Goal: Task Accomplishment & Management: Use online tool/utility

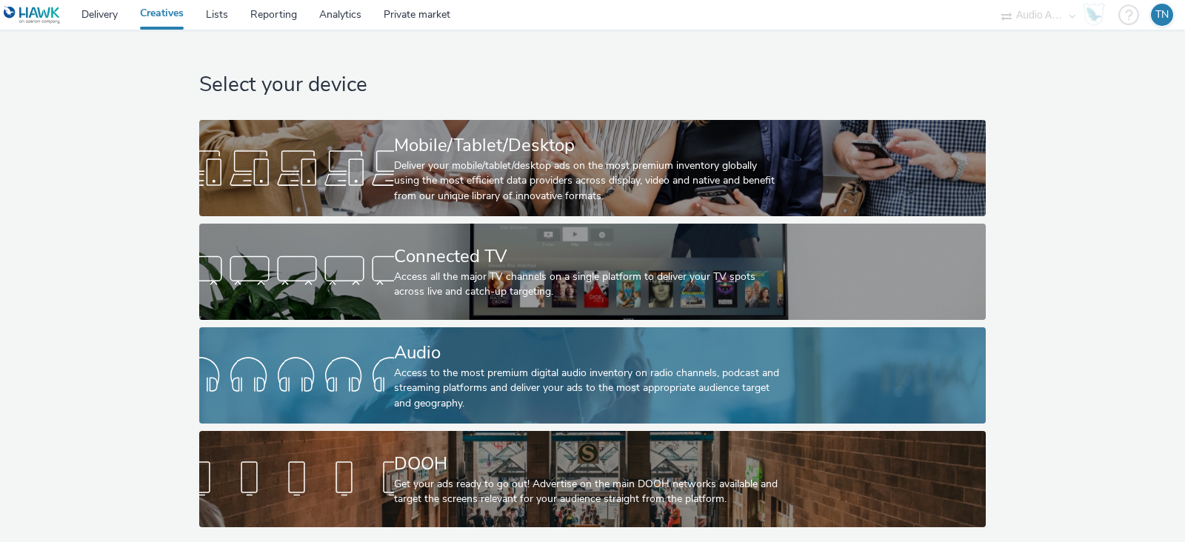
click at [489, 416] on div "Audio Access to the most premium digital audio inventory on radio channels, pod…" at bounding box center [589, 375] width 390 height 96
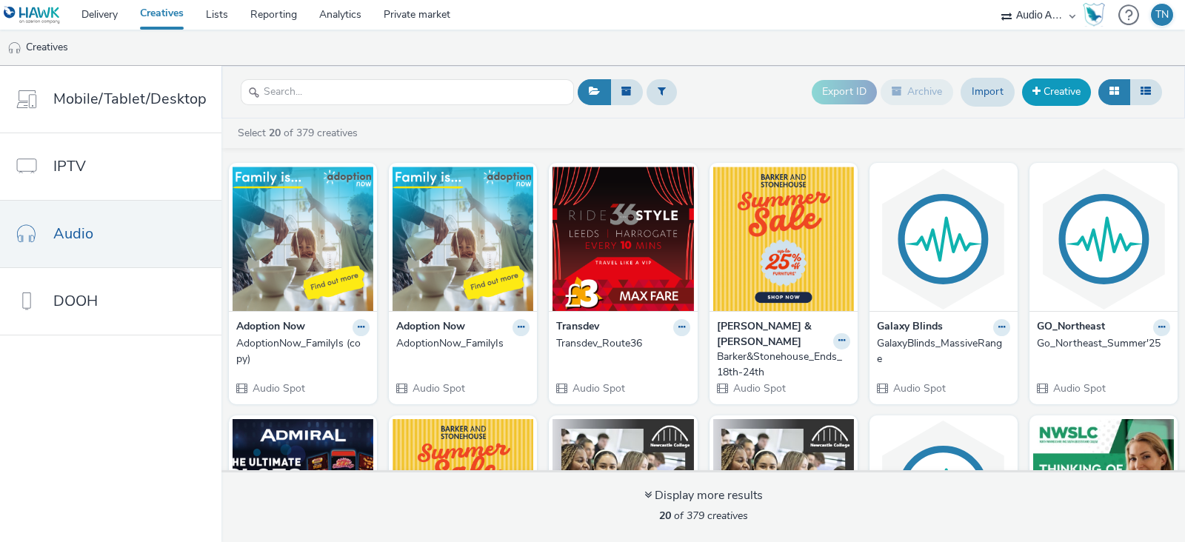
click at [1056, 104] on link "Creative" at bounding box center [1056, 91] width 69 height 27
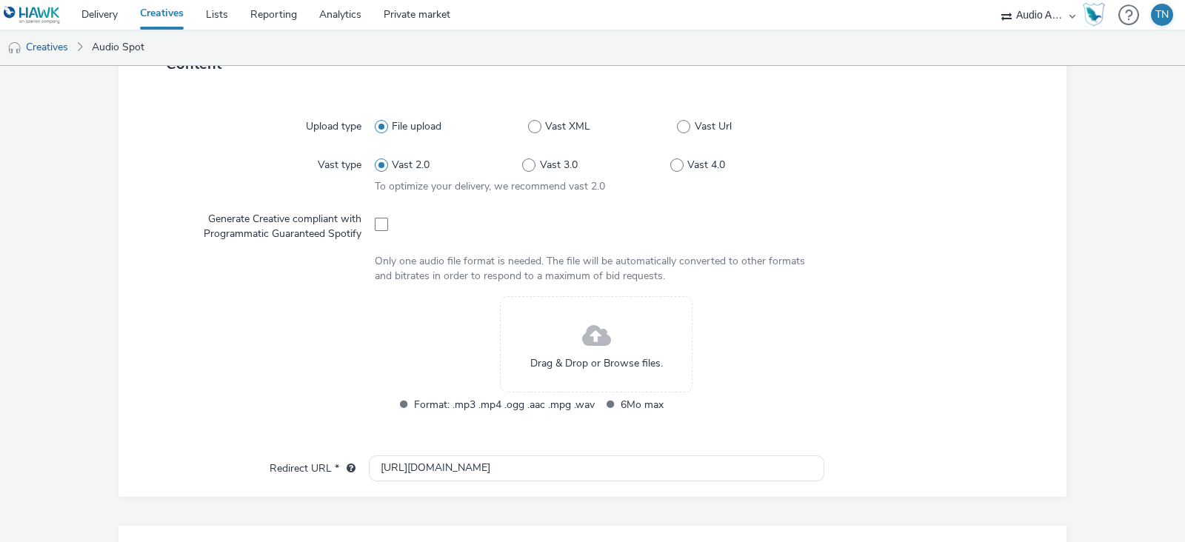
scroll to position [362, 0]
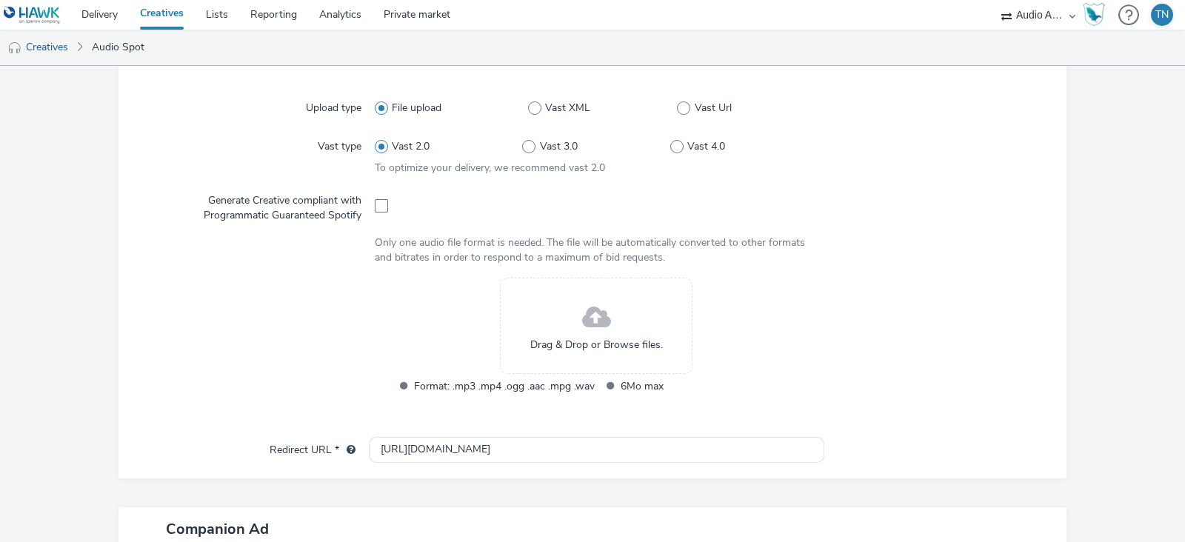
click at [538, 322] on div "Drag & Drop or Browse files." at bounding box center [596, 326] width 192 height 96
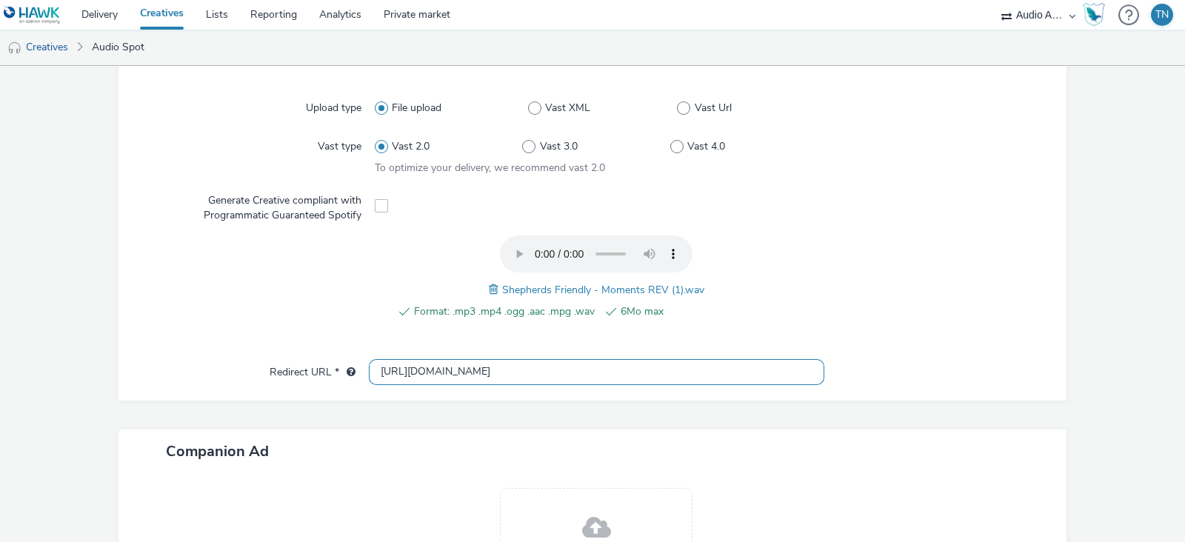
drag, startPoint x: 506, startPoint y: 363, endPoint x: 341, endPoint y: 351, distance: 165.5
click at [341, 351] on div "Upload type File upload Vast XML Vast Url Vast type Vast 2.0 Vast 3.0 Vast 4.0 …" at bounding box center [592, 234] width 948 height 333
paste input "[DOMAIN_NAME][URL]"
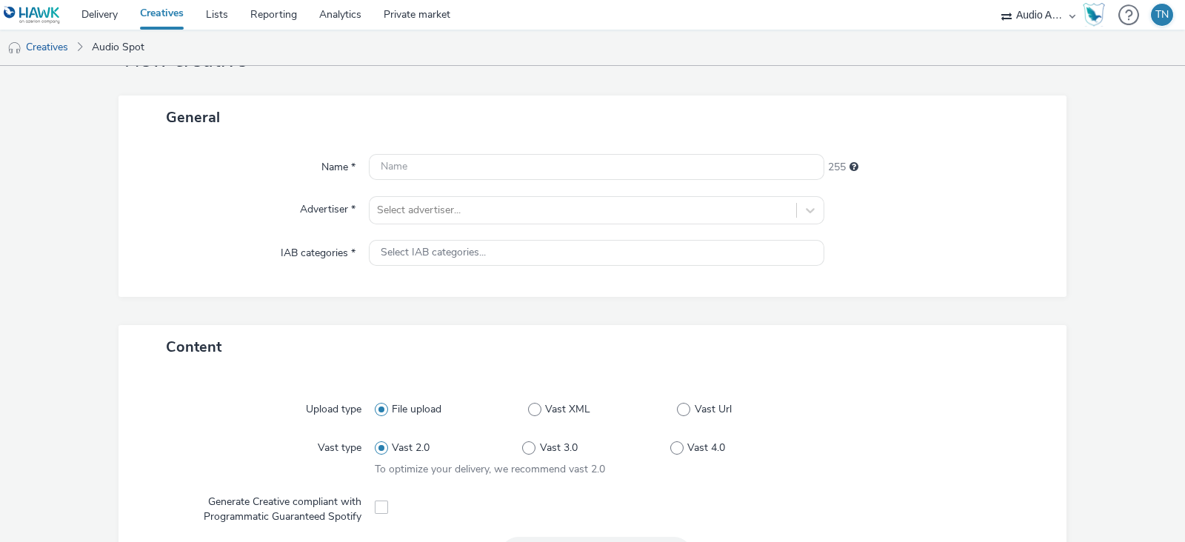
scroll to position [45, 0]
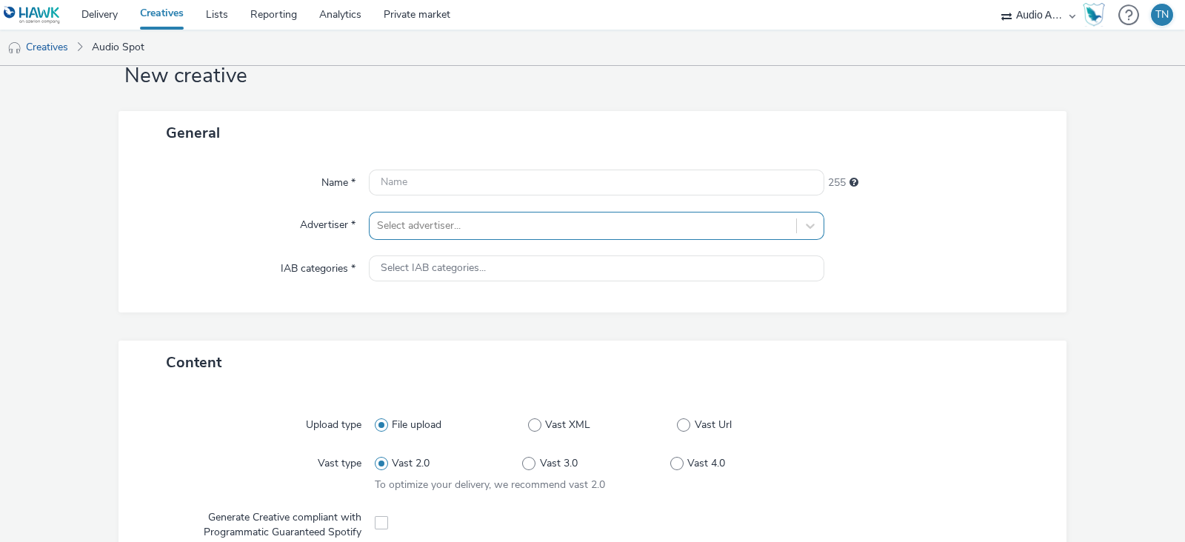
type input "[URL][DOMAIN_NAME]"
click at [546, 214] on div "Select advertiser..." at bounding box center [582, 226] width 426 height 24
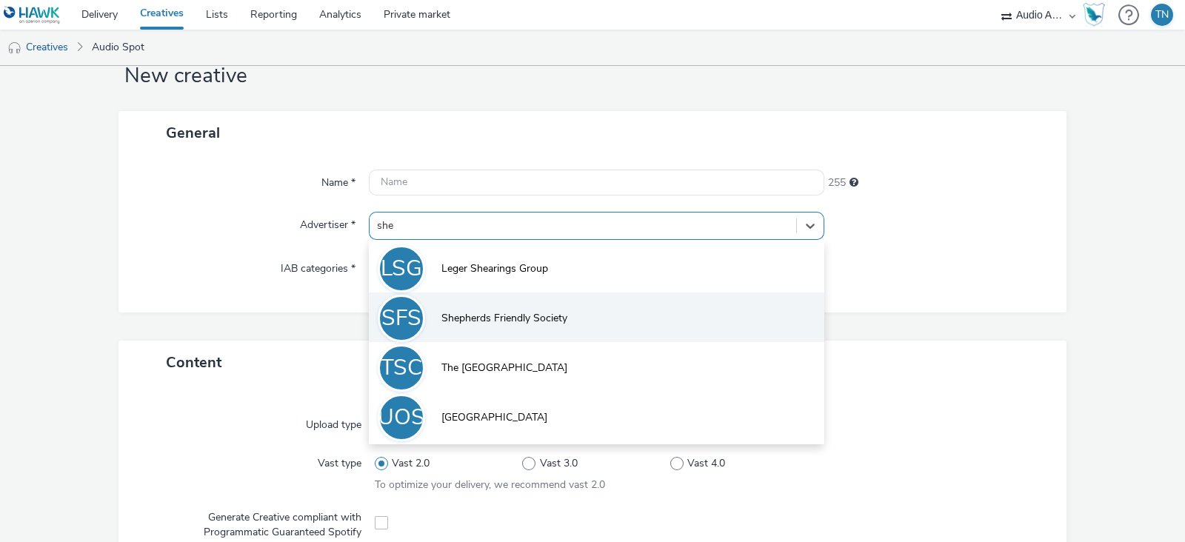
type input "she"
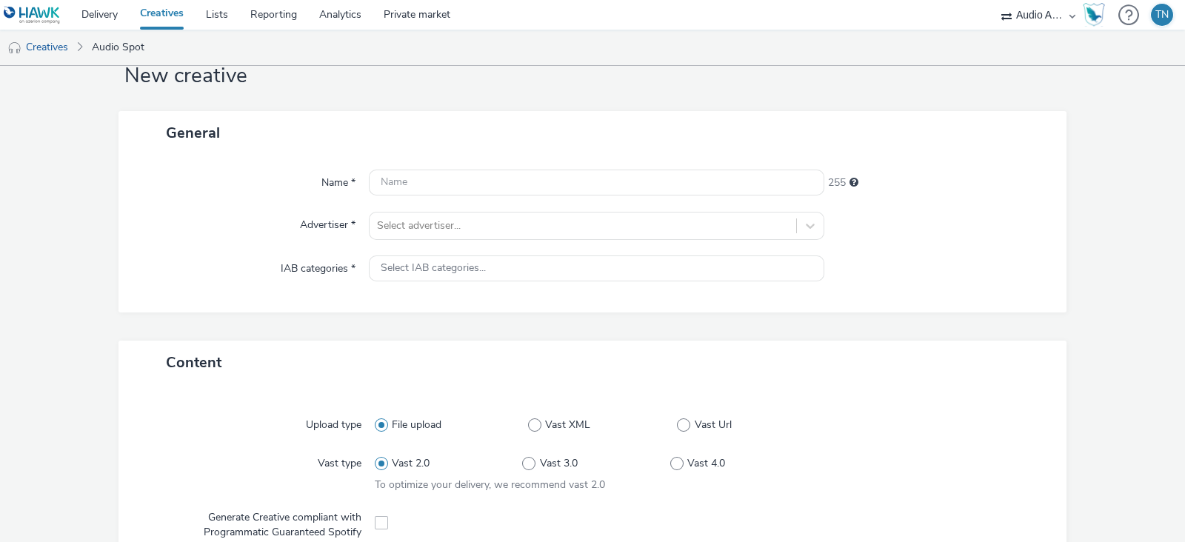
drag, startPoint x: 515, startPoint y: 306, endPoint x: 415, endPoint y: 209, distance: 139.3
click at [415, 209] on div "Name * 255 Advertiser * Select advertiser... IAB categories * Select IAB catego…" at bounding box center [592, 234] width 948 height 158
click at [415, 212] on div "Select advertiser..." at bounding box center [596, 226] width 455 height 28
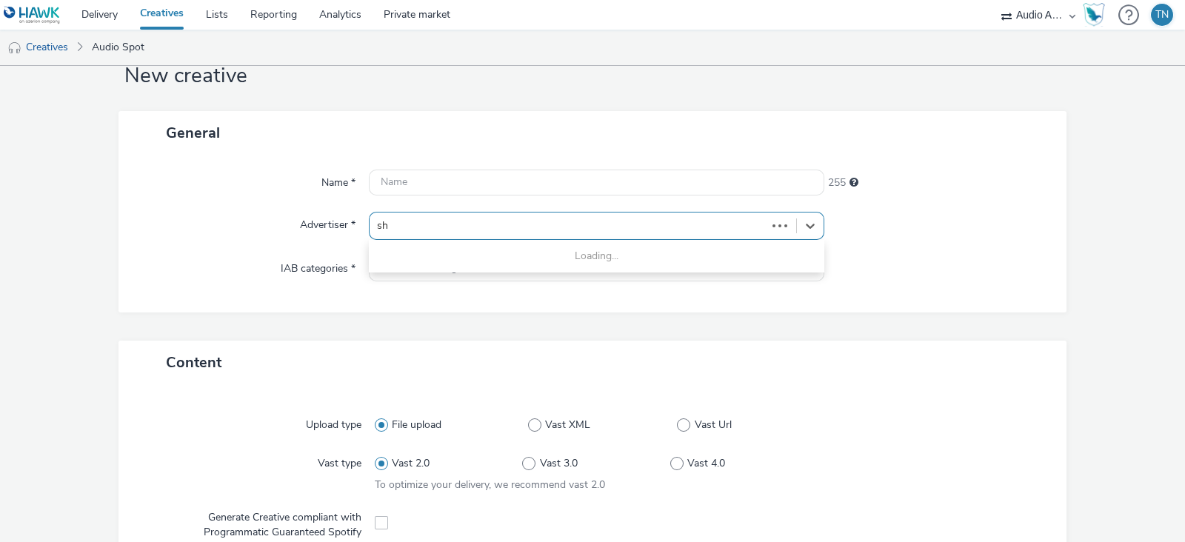
type input "she"
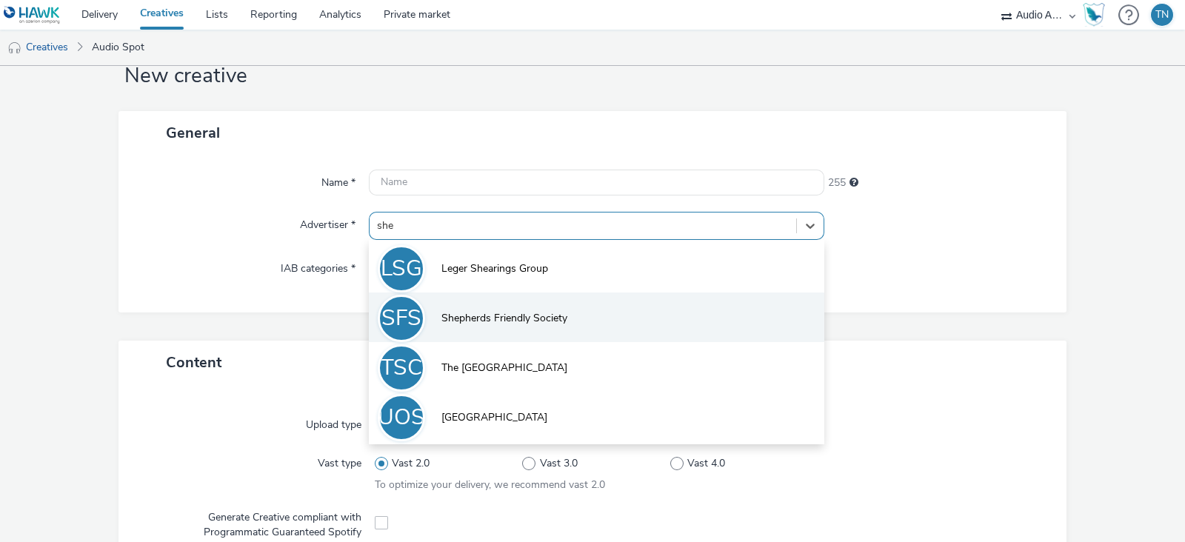
click at [500, 318] on span "Shepherds Friendly Society" at bounding box center [504, 318] width 126 height 15
type input "[URL][DOMAIN_NAME]"
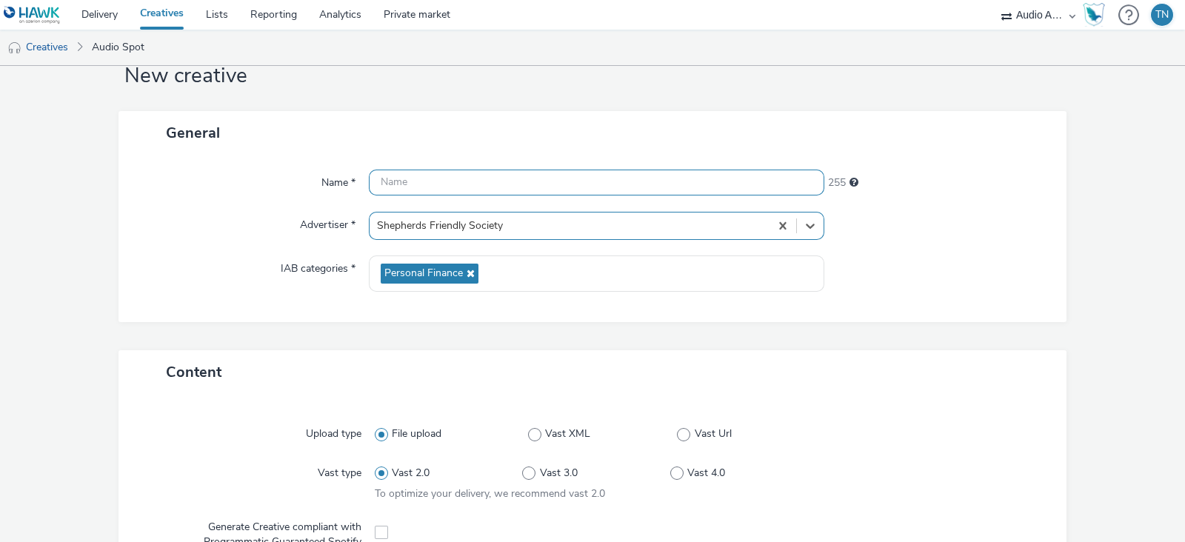
click at [460, 184] on input "text" at bounding box center [596, 183] width 455 height 26
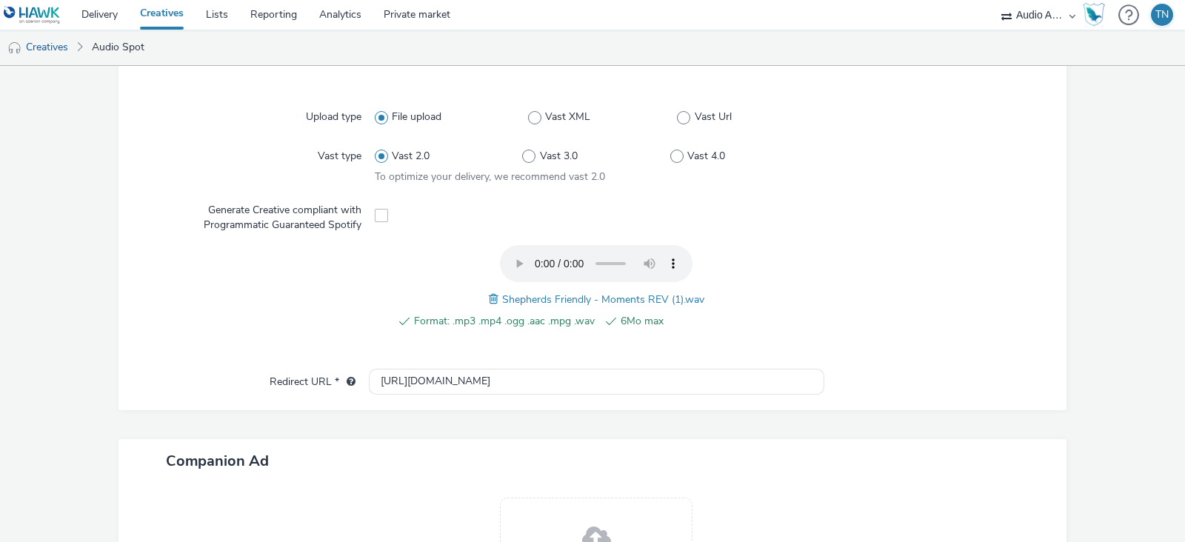
scroll to position [549, 0]
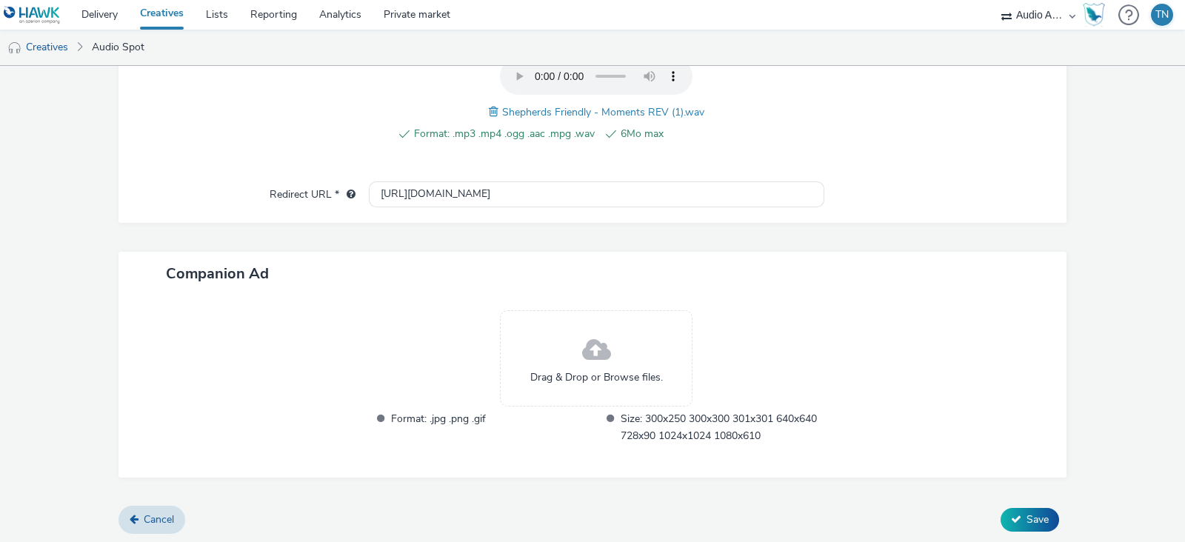
type input "ShepherdsFriendlySociety_Moments"
click at [1002, 506] on div "Cancel Save" at bounding box center [592, 519] width 948 height 27
click at [1007, 508] on button "Save" at bounding box center [1029, 520] width 58 height 24
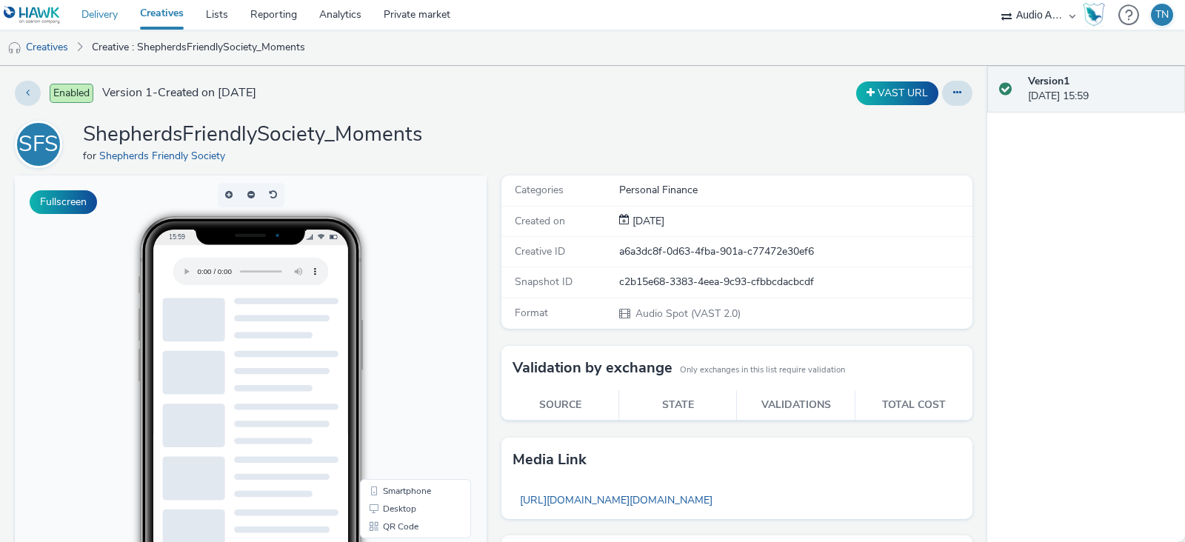
click at [89, 14] on link "Delivery" at bounding box center [99, 15] width 58 height 30
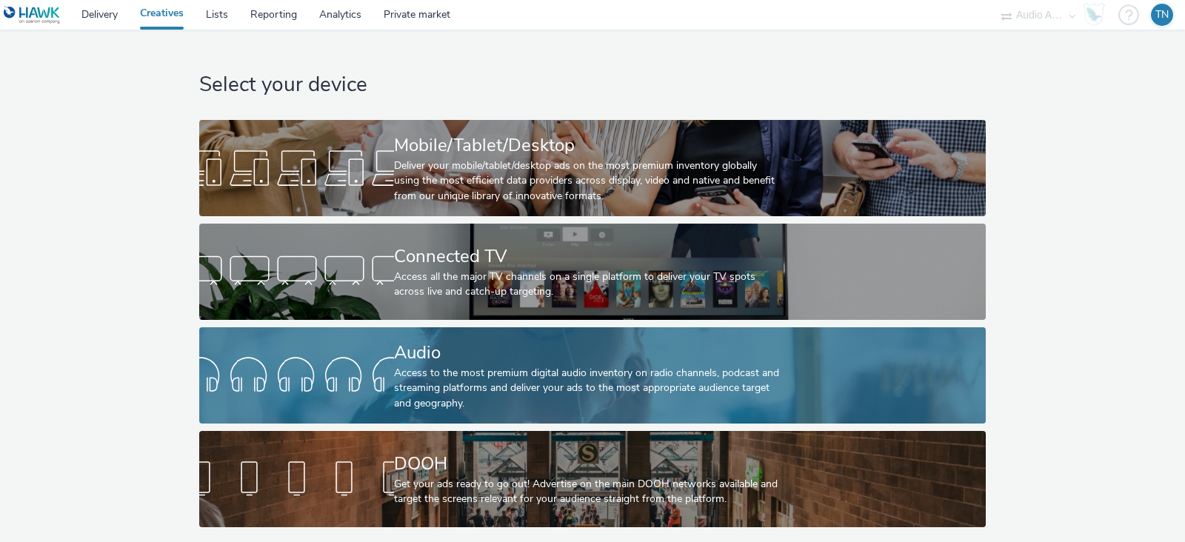
click at [495, 352] on div "Audio" at bounding box center [589, 353] width 390 height 26
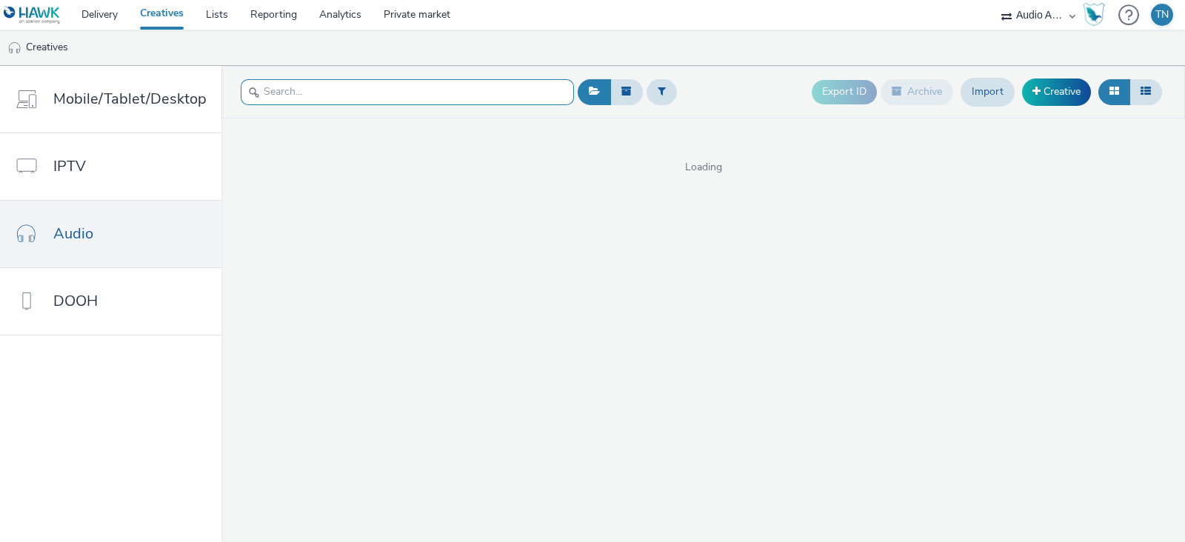
click at [332, 101] on input "text" at bounding box center [407, 92] width 333 height 26
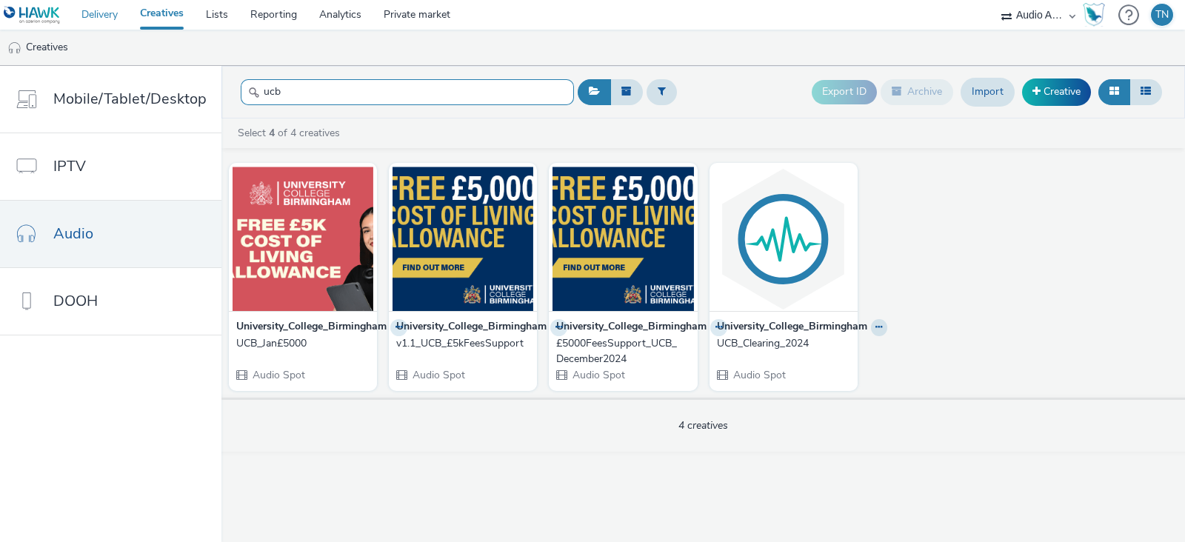
type input "ucb"
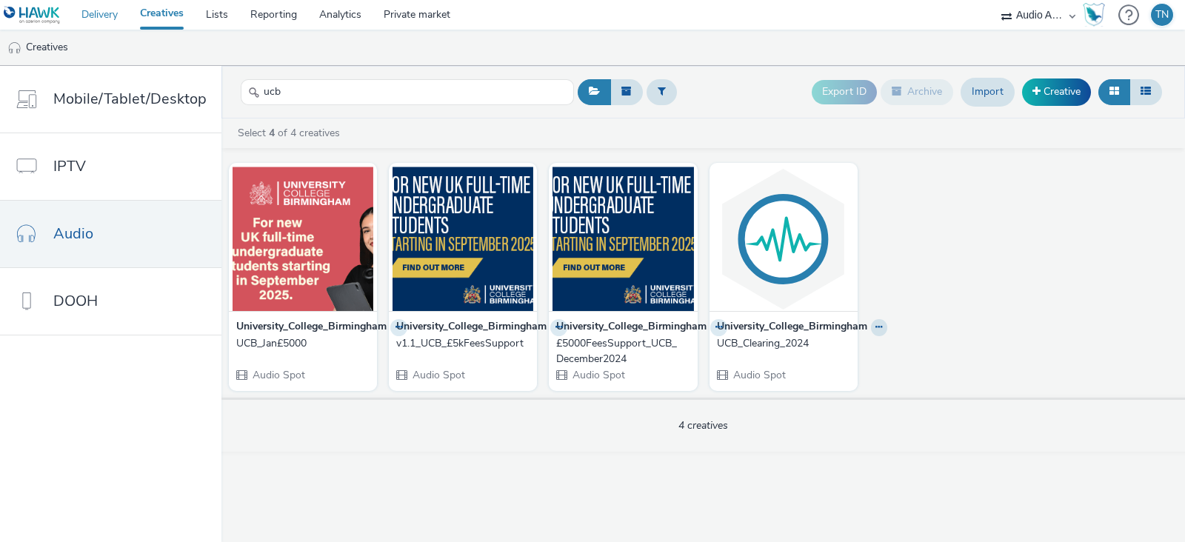
click at [121, 24] on link "Delivery" at bounding box center [99, 15] width 58 height 30
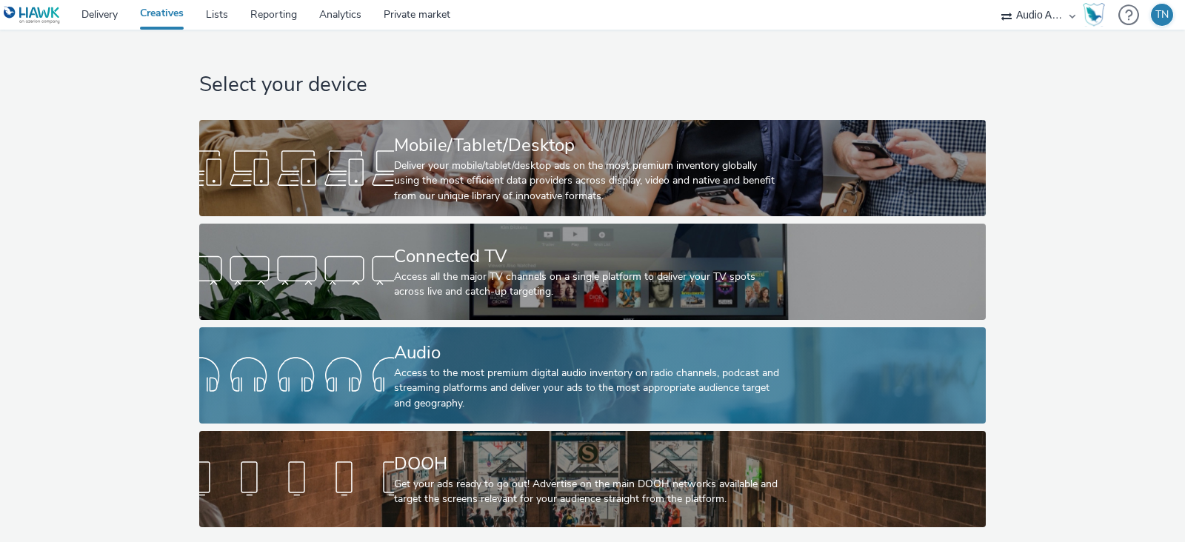
click at [523, 357] on div "Audio" at bounding box center [589, 353] width 390 height 26
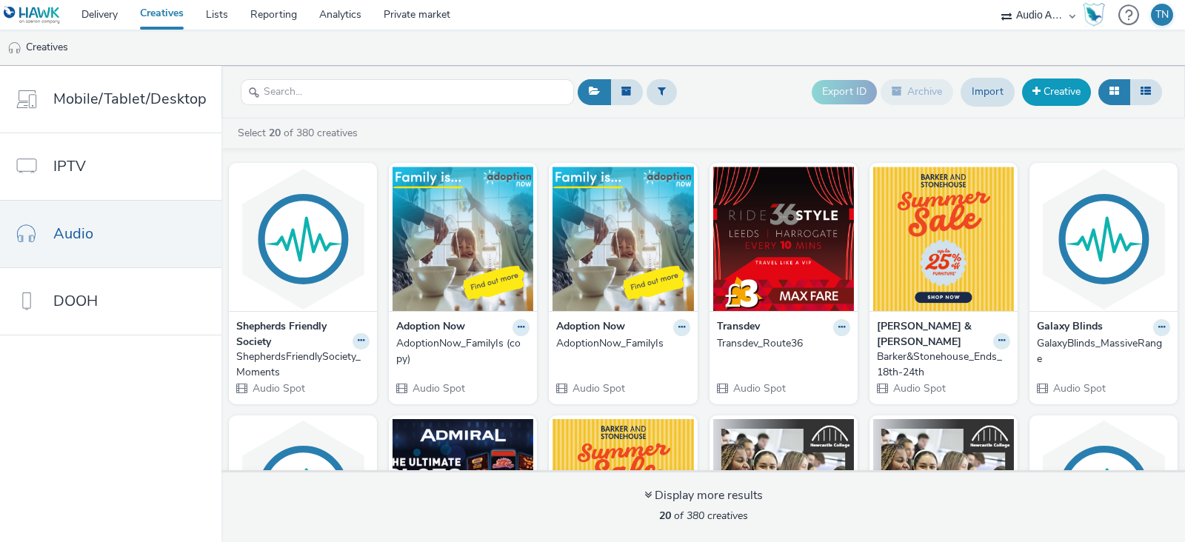
click at [1045, 96] on link "Creative" at bounding box center [1056, 91] width 69 height 27
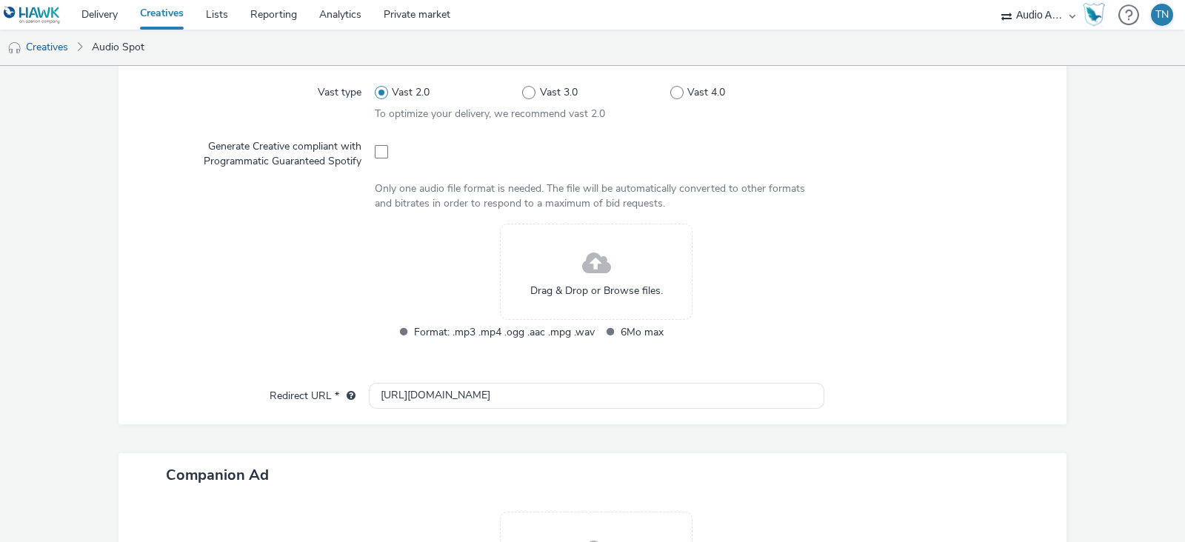
scroll to position [429, 0]
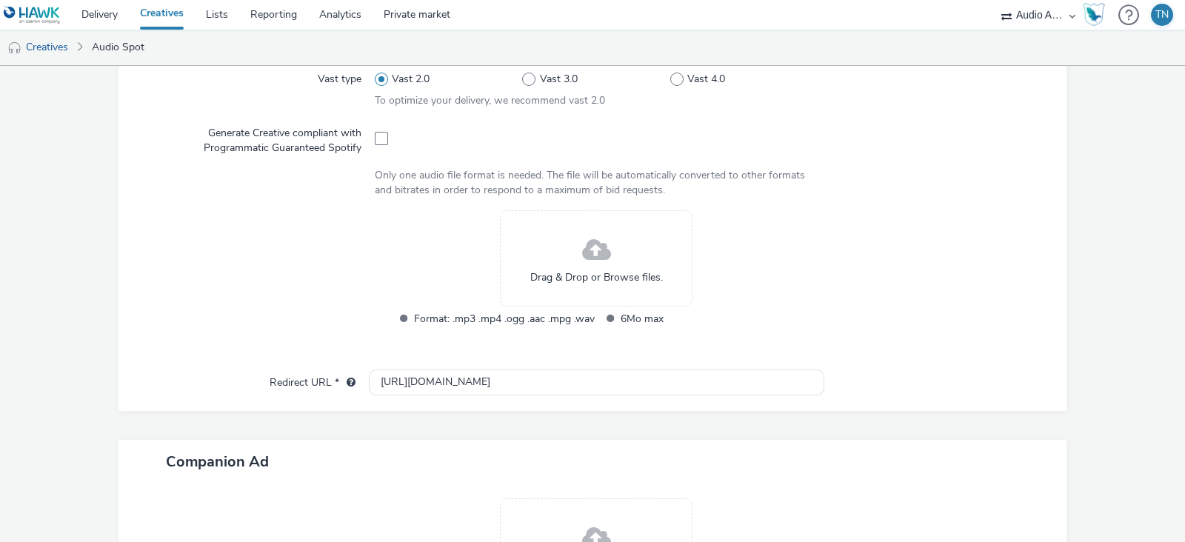
click at [577, 276] on span "Drag & Drop or Browse files." at bounding box center [596, 277] width 133 height 15
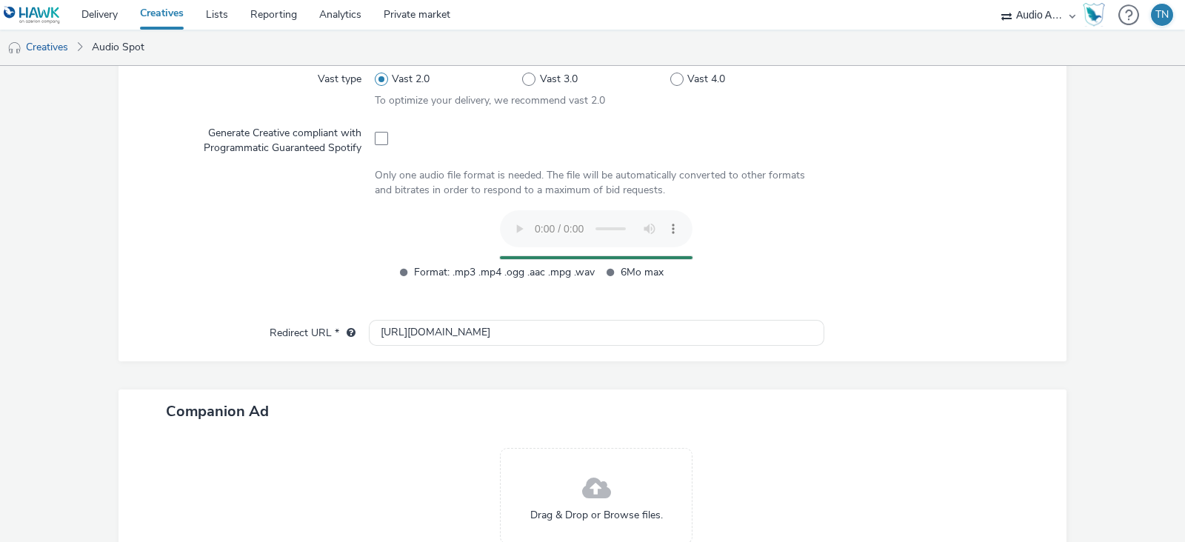
scroll to position [569, 0]
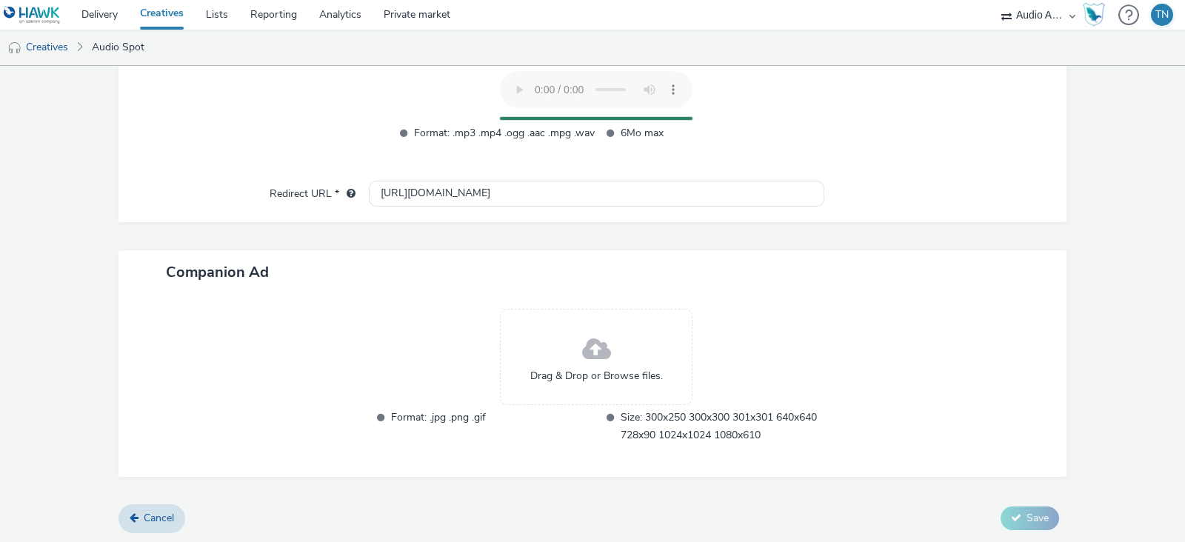
click at [592, 332] on span at bounding box center [596, 349] width 29 height 39
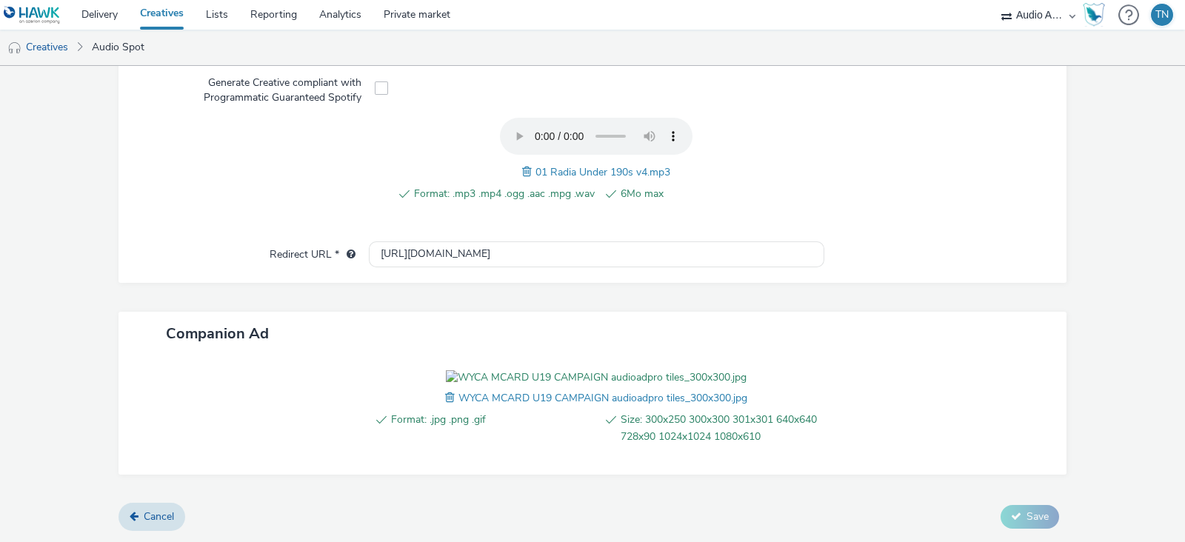
scroll to position [563, 0]
drag, startPoint x: 475, startPoint y: 174, endPoint x: 278, endPoint y: 172, distance: 196.9
click at [278, 241] on div "Redirect URL * https://tabmo.io" at bounding box center [592, 254] width 918 height 27
paste input "m-card.co.uk/the-cards/under19/"
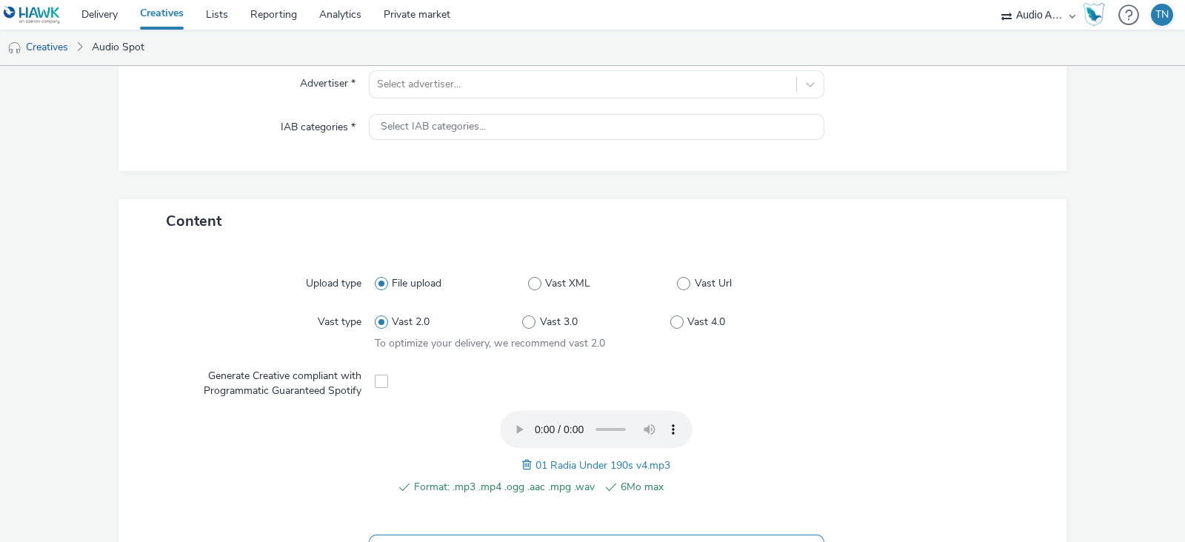
scroll to position [173, 0]
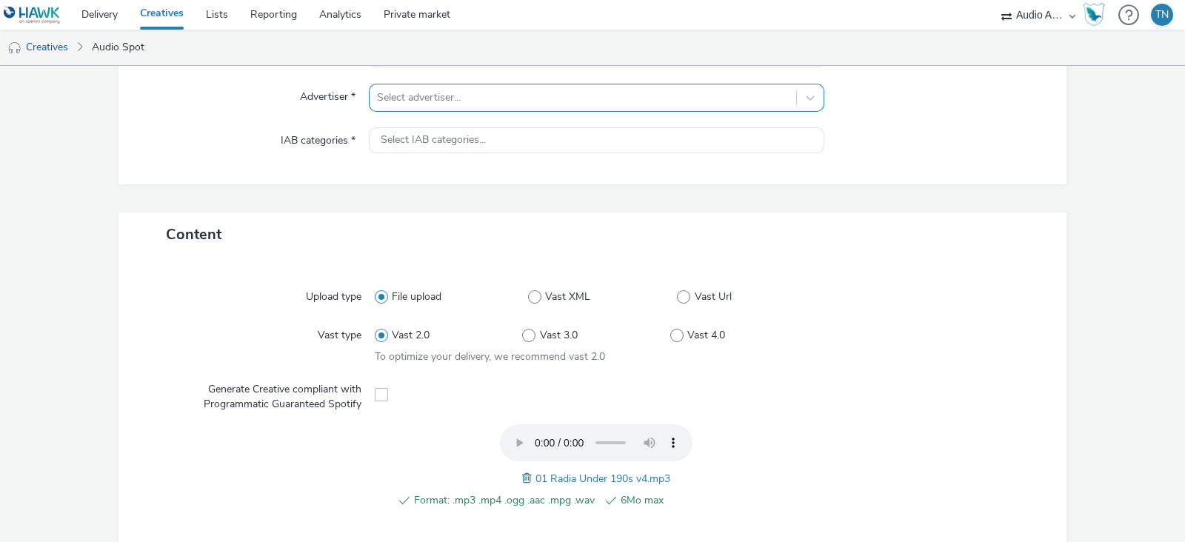
type input "https://m-card.co.uk/the-cards/under19/"
click at [485, 104] on div at bounding box center [583, 98] width 412 height 18
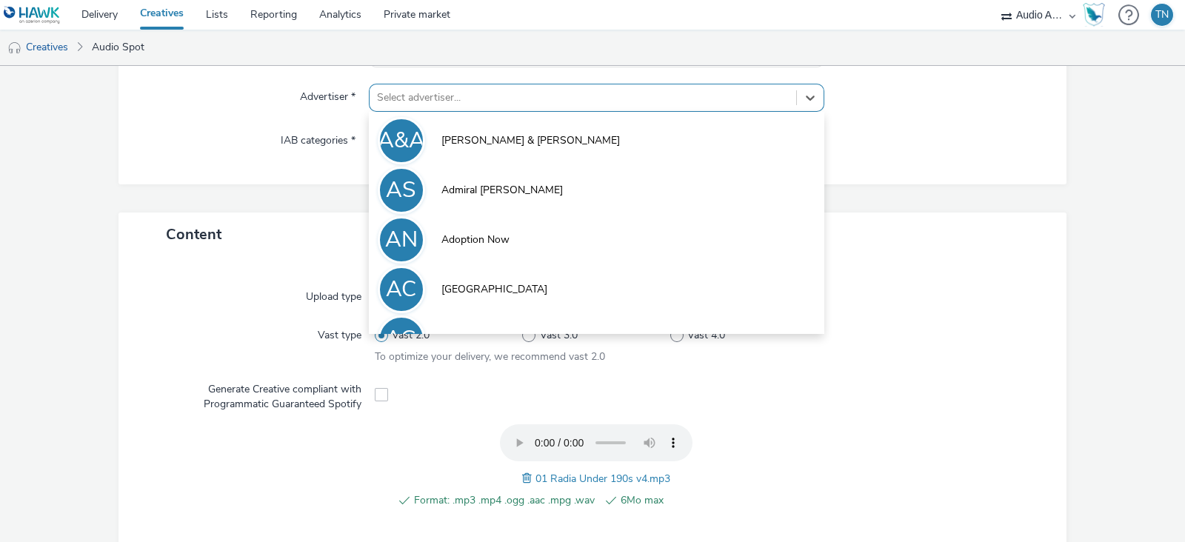
drag, startPoint x: 485, startPoint y: 104, endPoint x: 462, endPoint y: 104, distance: 23.0
click at [462, 104] on div at bounding box center [583, 98] width 412 height 18
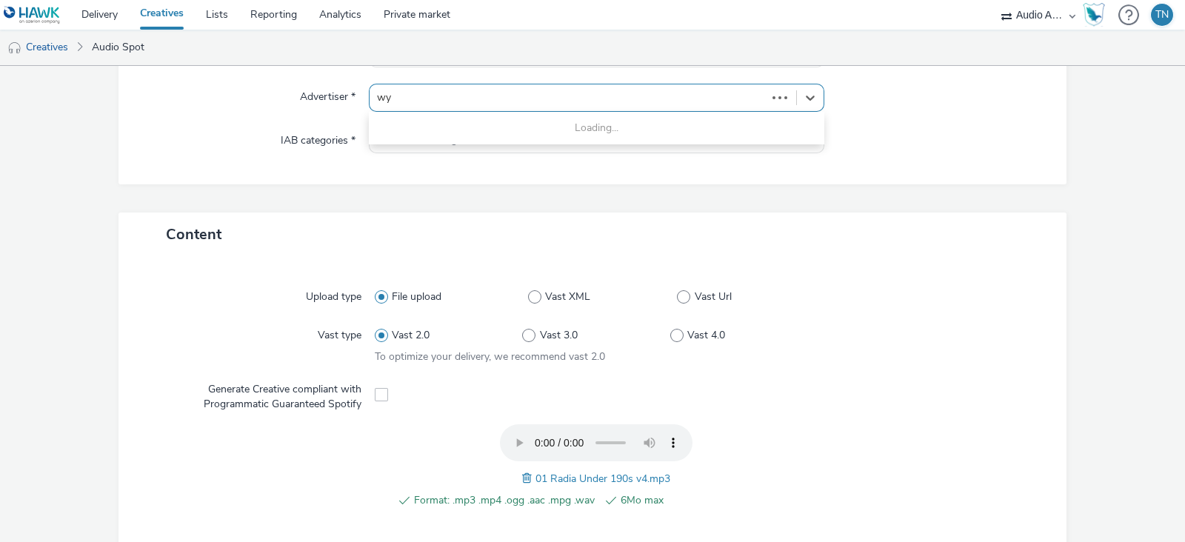
type input "wyc"
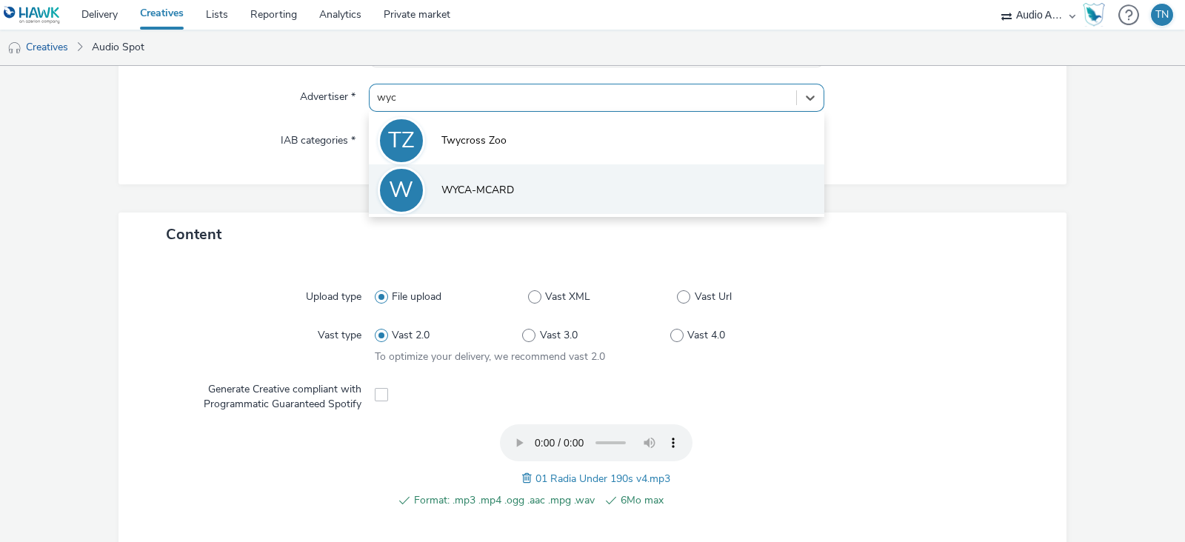
click at [495, 179] on li "W WYCA-MCARD" at bounding box center [596, 189] width 455 height 50
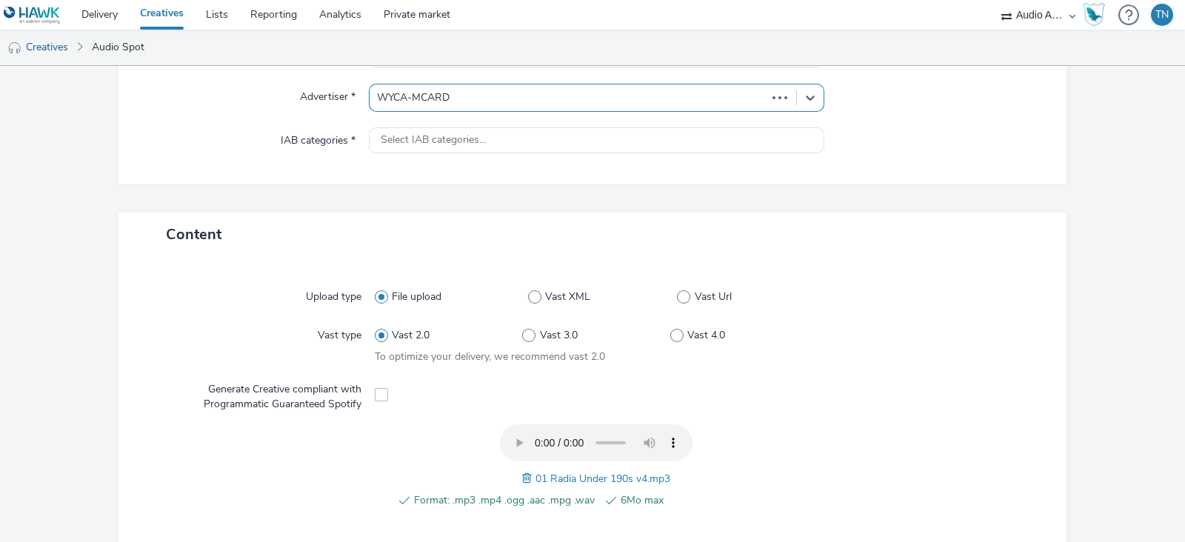
type input "http://m-card.co.uk"
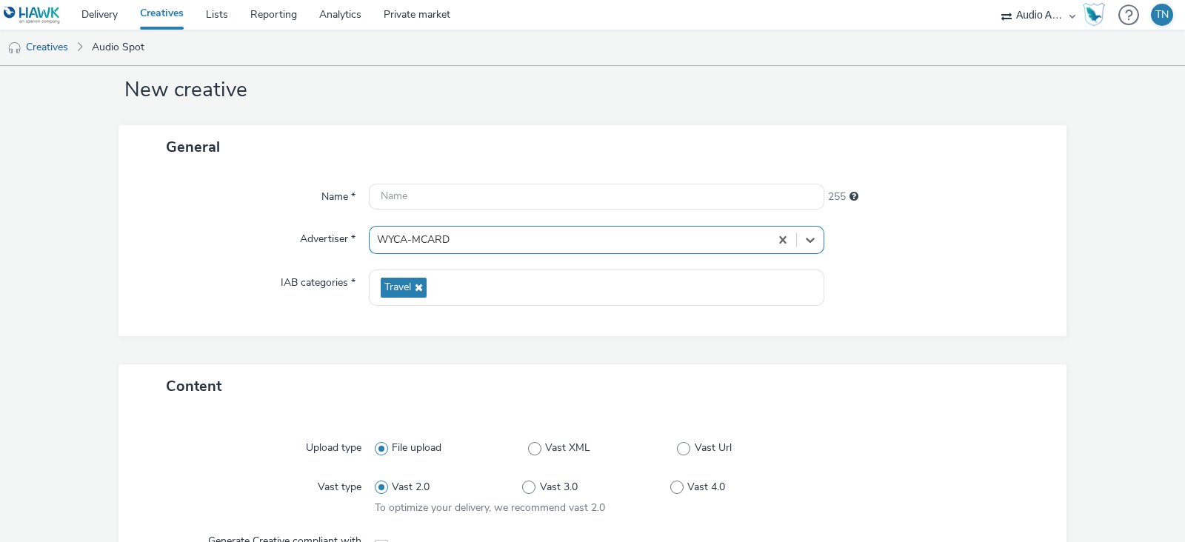
scroll to position [7, 0]
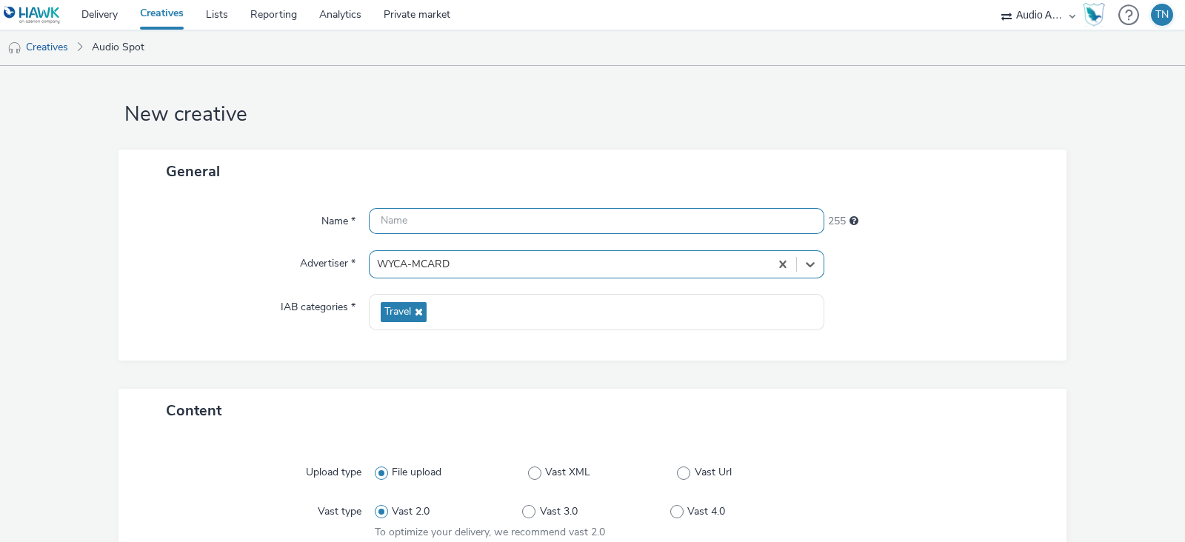
click at [441, 221] on input "text" at bounding box center [596, 221] width 455 height 26
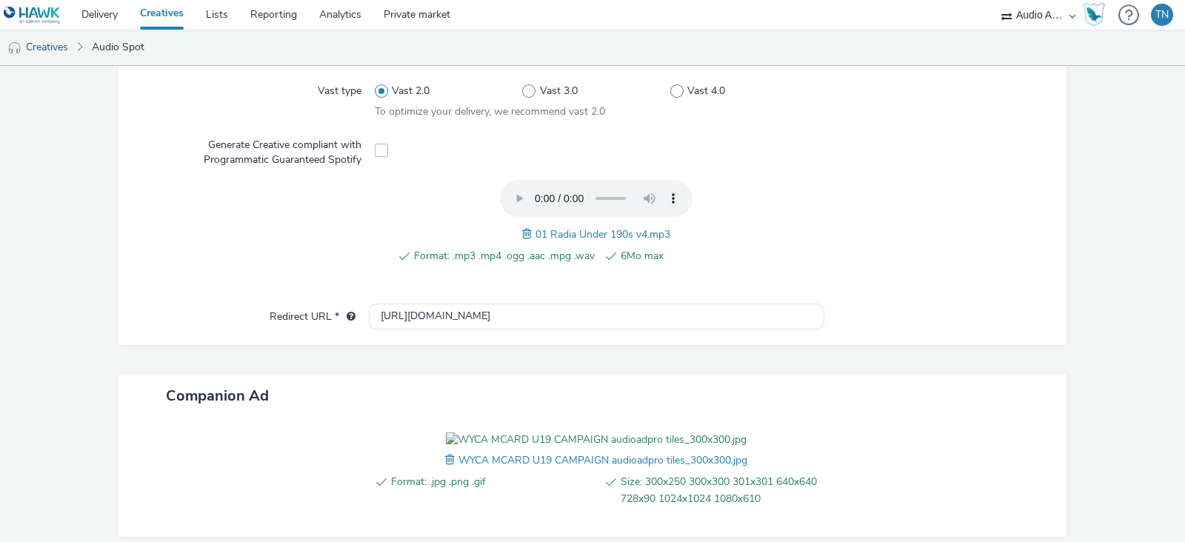
scroll to position [572, 0]
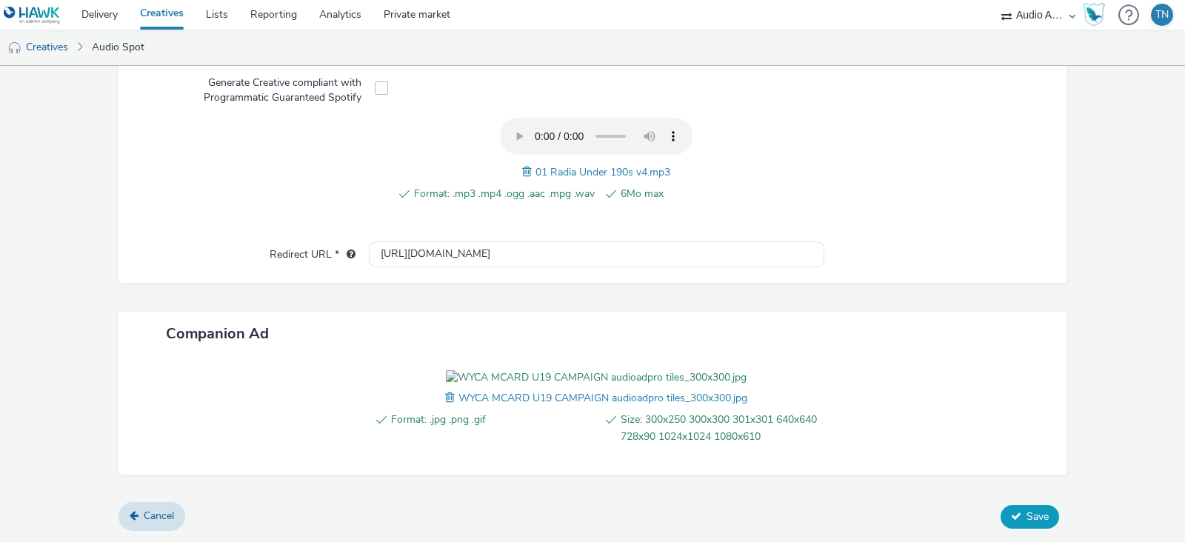
type input "WYCA_MCARD_Under19s"
click at [1042, 514] on button "Save" at bounding box center [1029, 517] width 58 height 24
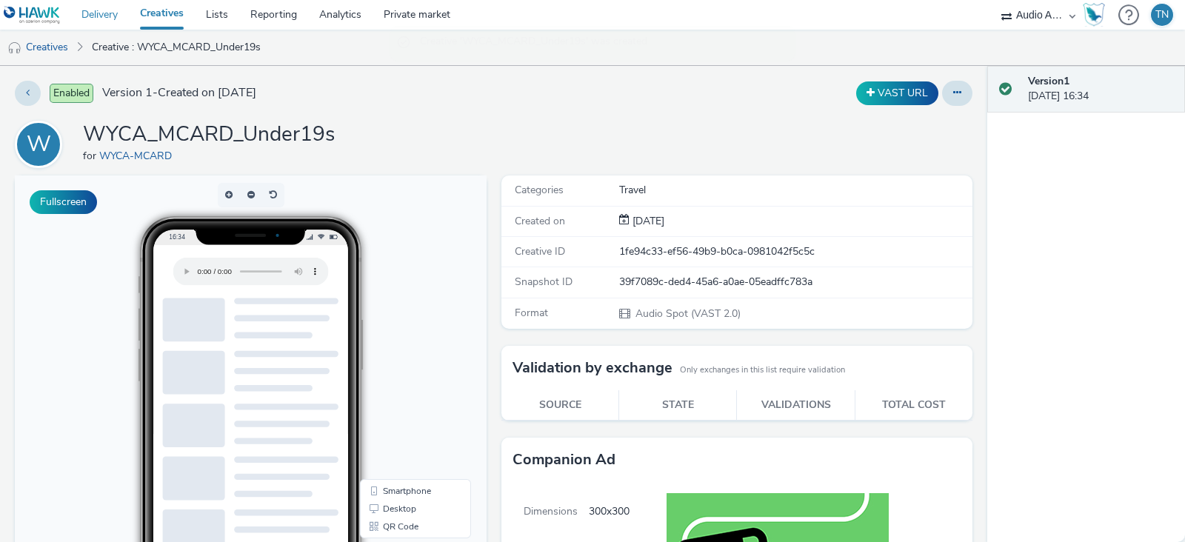
click at [106, 20] on link "Delivery" at bounding box center [99, 15] width 58 height 30
